Goal: Transaction & Acquisition: Subscribe to service/newsletter

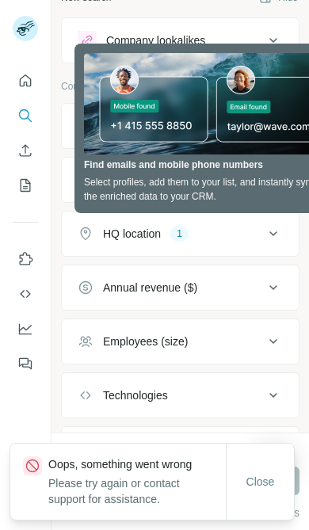
scroll to position [22, 0]
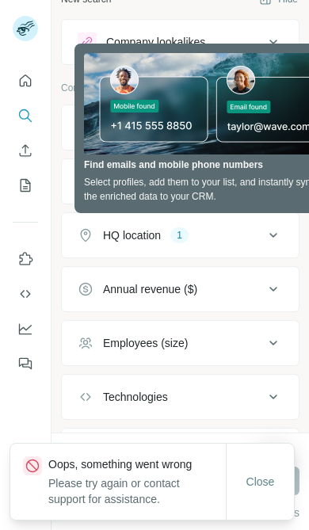
click at [266, 494] on button "Close" at bounding box center [260, 481] width 51 height 29
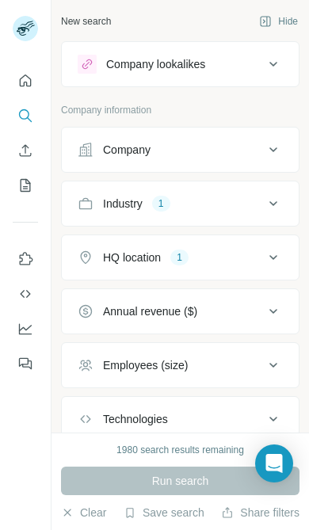
scroll to position [0, 0]
click at [86, 21] on div "New search" at bounding box center [86, 21] width 50 height 14
click at [272, 64] on icon at bounding box center [273, 64] width 8 height 5
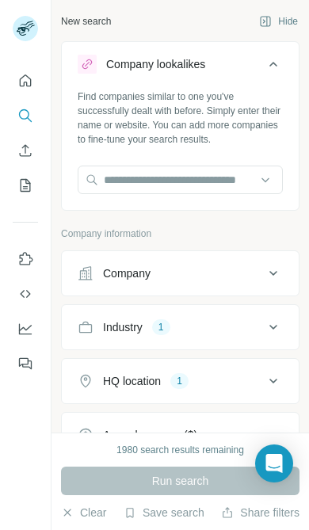
click at [274, 60] on icon at bounding box center [273, 64] width 19 height 19
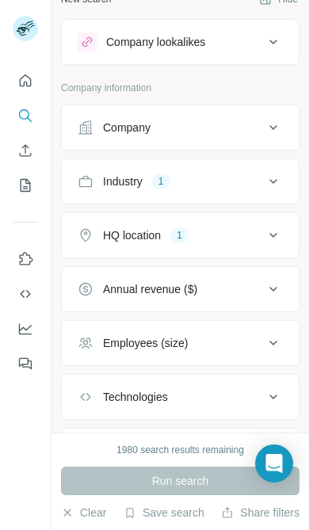
scroll to position [22, 0]
click at [13, 190] on button "My lists" at bounding box center [25, 185] width 25 height 29
click at [26, 108] on icon "Search" at bounding box center [25, 116] width 16 height 16
click at [33, 109] on button "Search" at bounding box center [25, 115] width 25 height 29
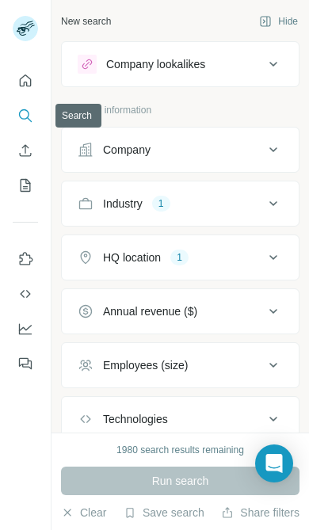
click at [93, 21] on div "New search" at bounding box center [86, 21] width 50 height 14
click at [97, 22] on div "New search" at bounding box center [86, 21] width 50 height 14
click at [277, 143] on icon at bounding box center [273, 149] width 19 height 19
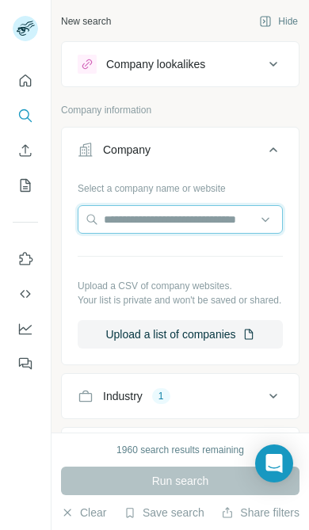
click at [234, 217] on input "text" at bounding box center [180, 219] width 205 height 29
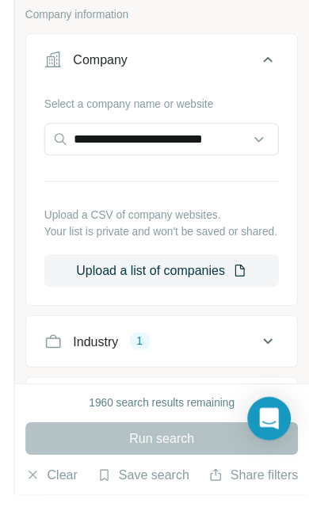
scroll to position [31, 0]
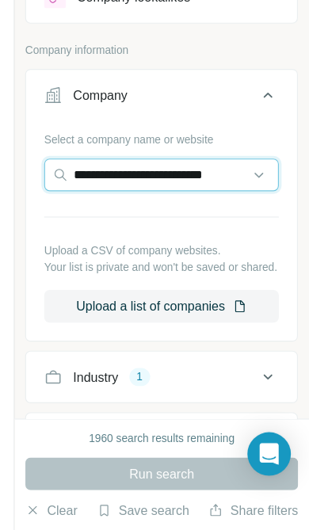
click at [223, 205] on input "**********" at bounding box center [180, 219] width 205 height 29
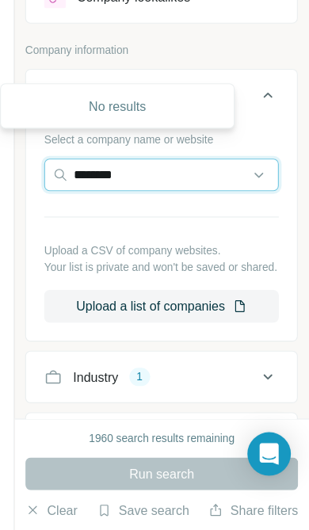
type input "*******"
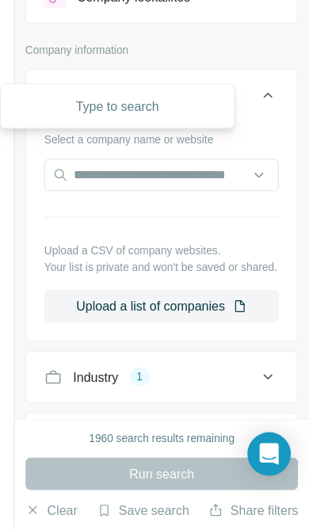
click at [78, 175] on div "Select a company name or website Upload a CSV of company websites. Your list is…" at bounding box center [180, 261] width 205 height 173
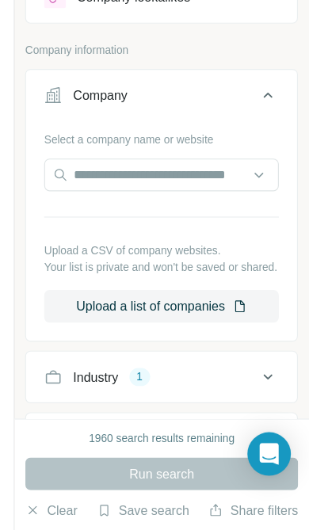
scroll to position [0, 0]
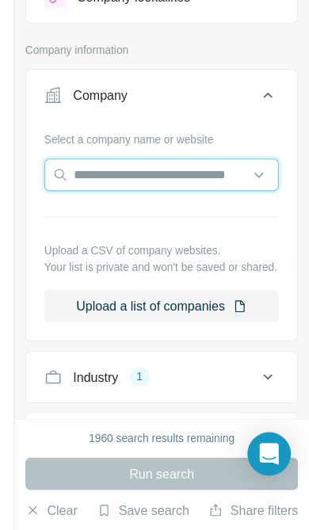
click at [170, 205] on input "text" at bounding box center [180, 219] width 205 height 29
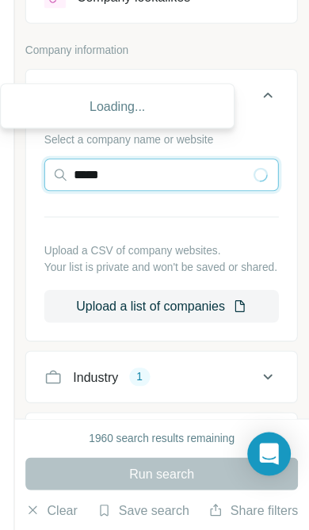
type input "*****"
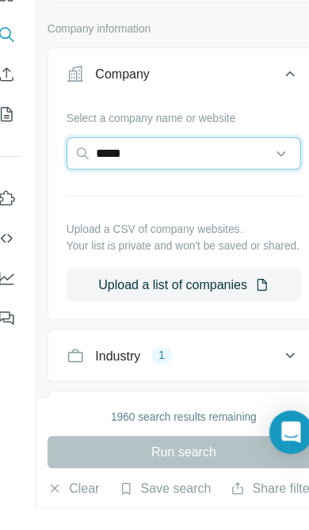
click at [196, 205] on input "*****" at bounding box center [180, 219] width 205 height 29
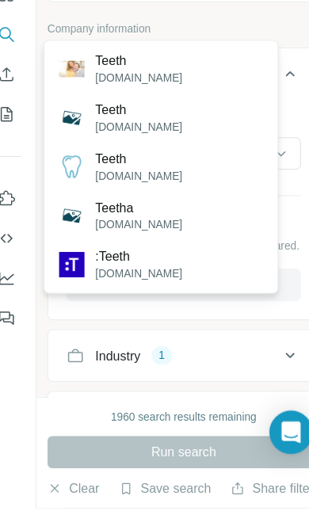
click at [264, 140] on icon at bounding box center [273, 149] width 19 height 19
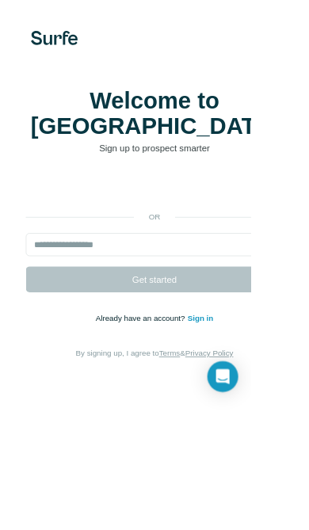
click at [253, 398] on link "Sign in" at bounding box center [246, 391] width 32 height 11
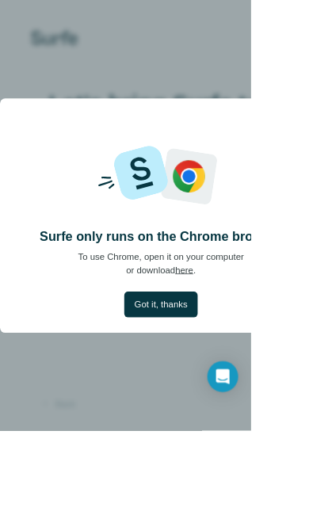
click at [219, 383] on span "Got it, thanks" at bounding box center [198, 375] width 65 height 16
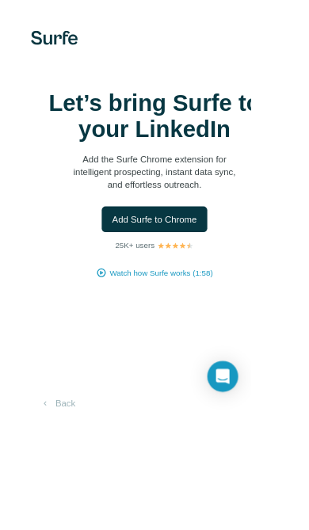
scroll to position [16, 0]
click at [78, 511] on button "Back" at bounding box center [71, 496] width 66 height 29
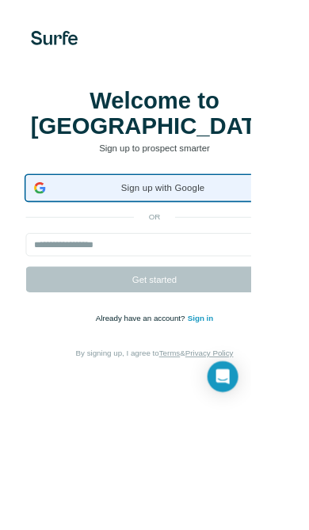
click at [302, 240] on span "Sign up with Google" at bounding box center [201, 231] width 276 height 17
